Goal: Navigation & Orientation: Find specific page/section

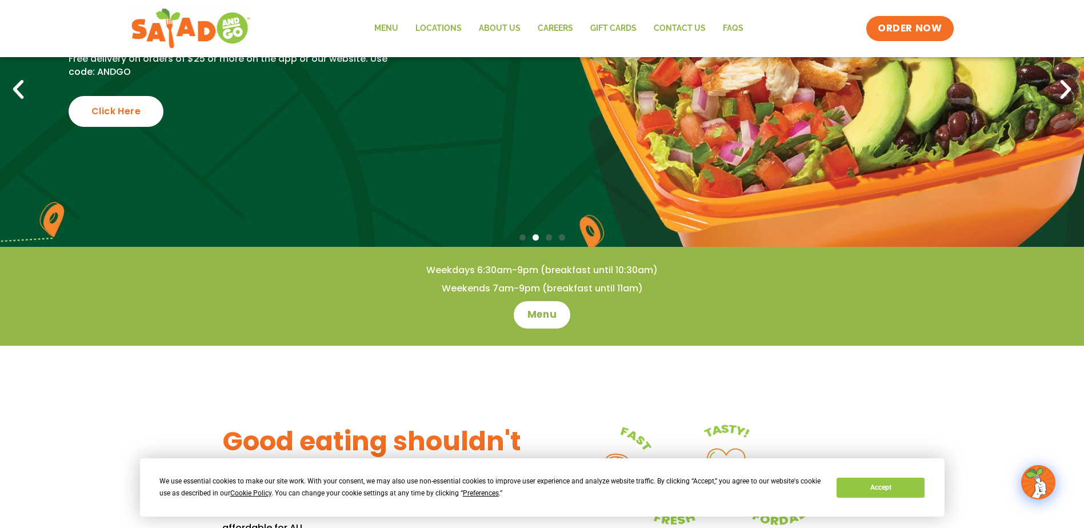
scroll to position [150, 0]
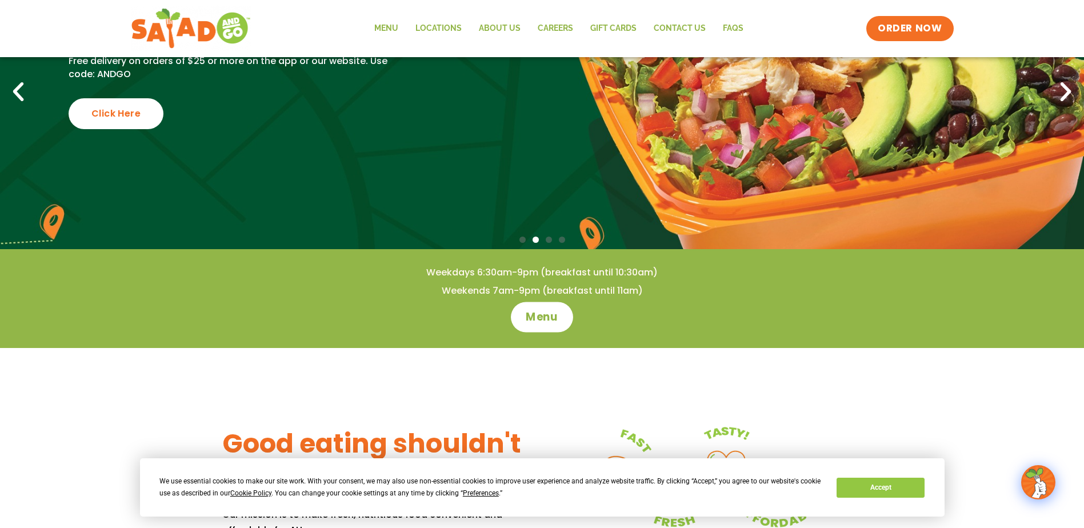
click at [540, 316] on span "Menu" at bounding box center [541, 317] width 33 height 15
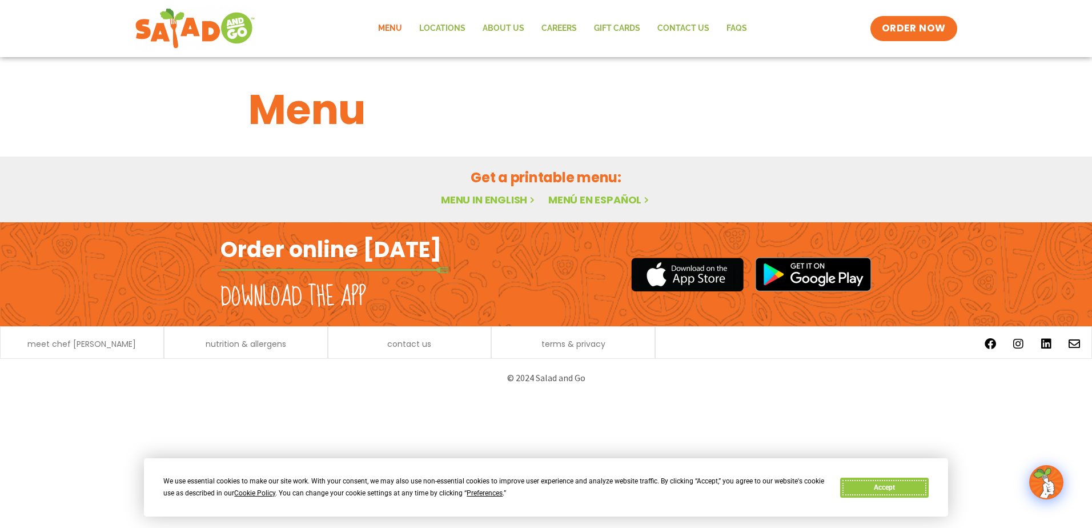
drag, startPoint x: 888, startPoint y: 487, endPoint x: 924, endPoint y: 449, distance: 52.1
click at [888, 486] on button "Accept" at bounding box center [884, 488] width 88 height 20
